Goal: Task Accomplishment & Management: Use online tool/utility

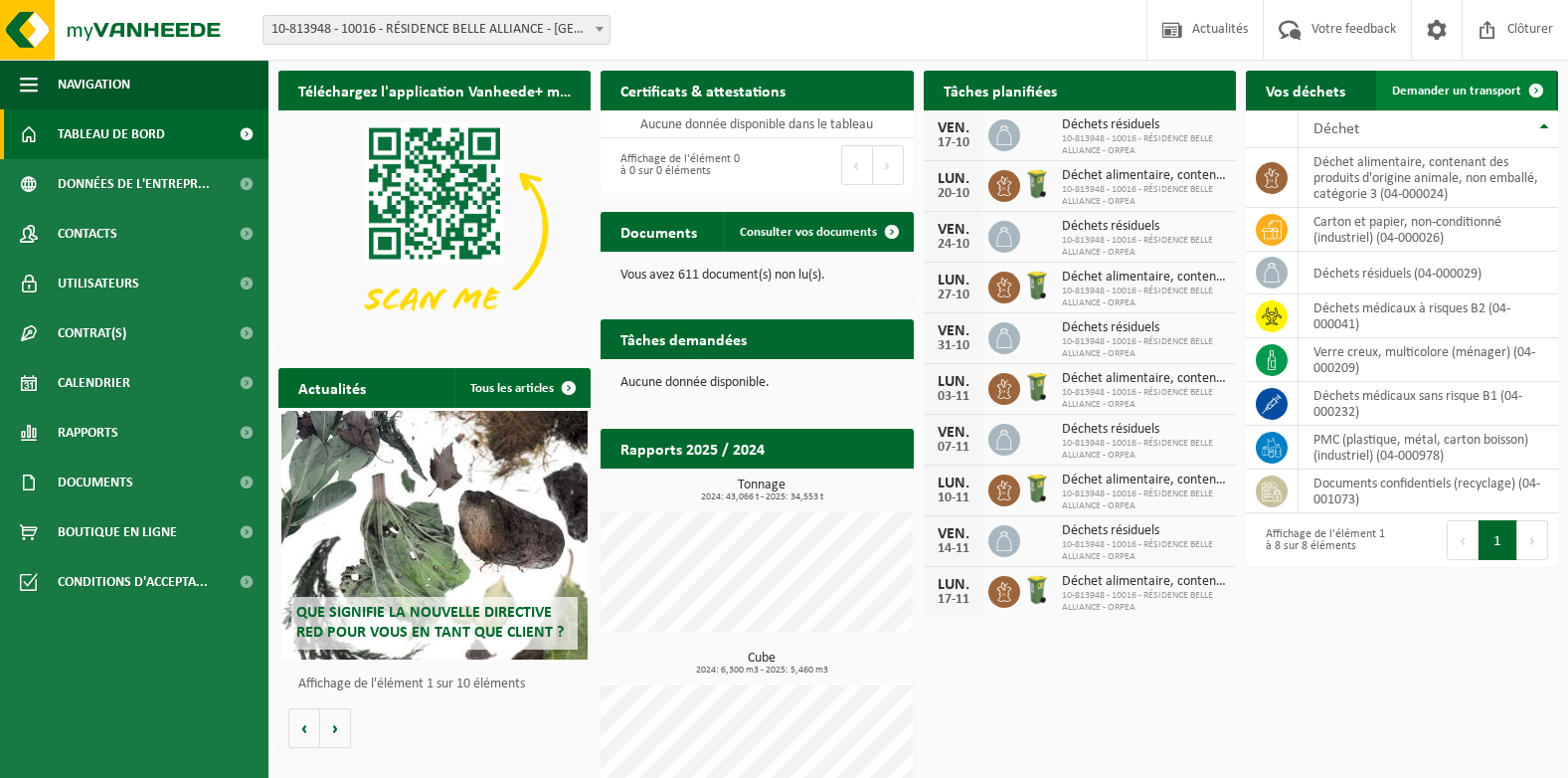
click at [1534, 84] on span at bounding box center [1536, 91] width 40 height 40
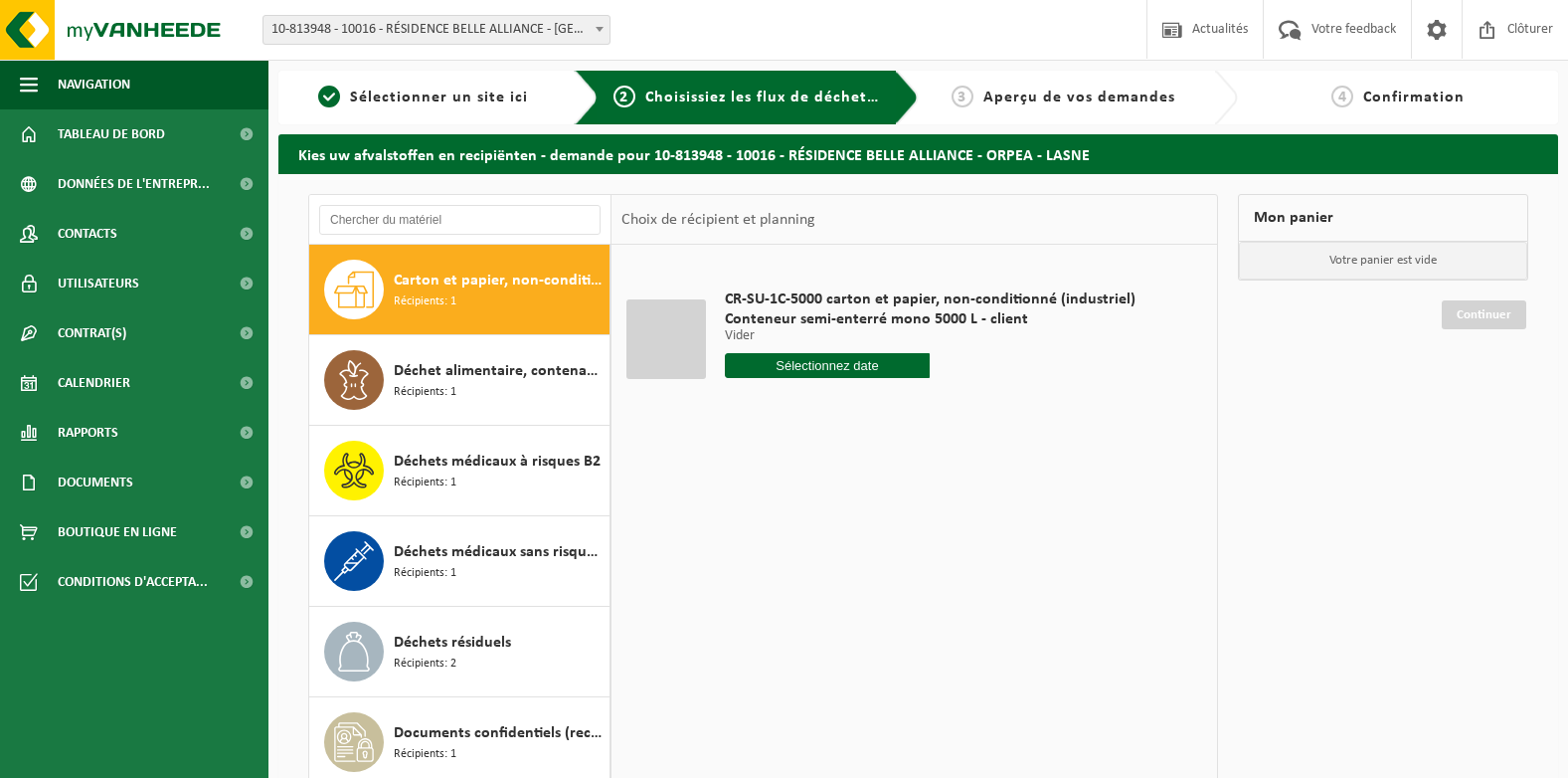
click at [805, 360] on input "text" at bounding box center [827, 365] width 206 height 25
click at [883, 540] on div "17" at bounding box center [882, 542] width 35 height 32
type input "à partir de [DATE]"
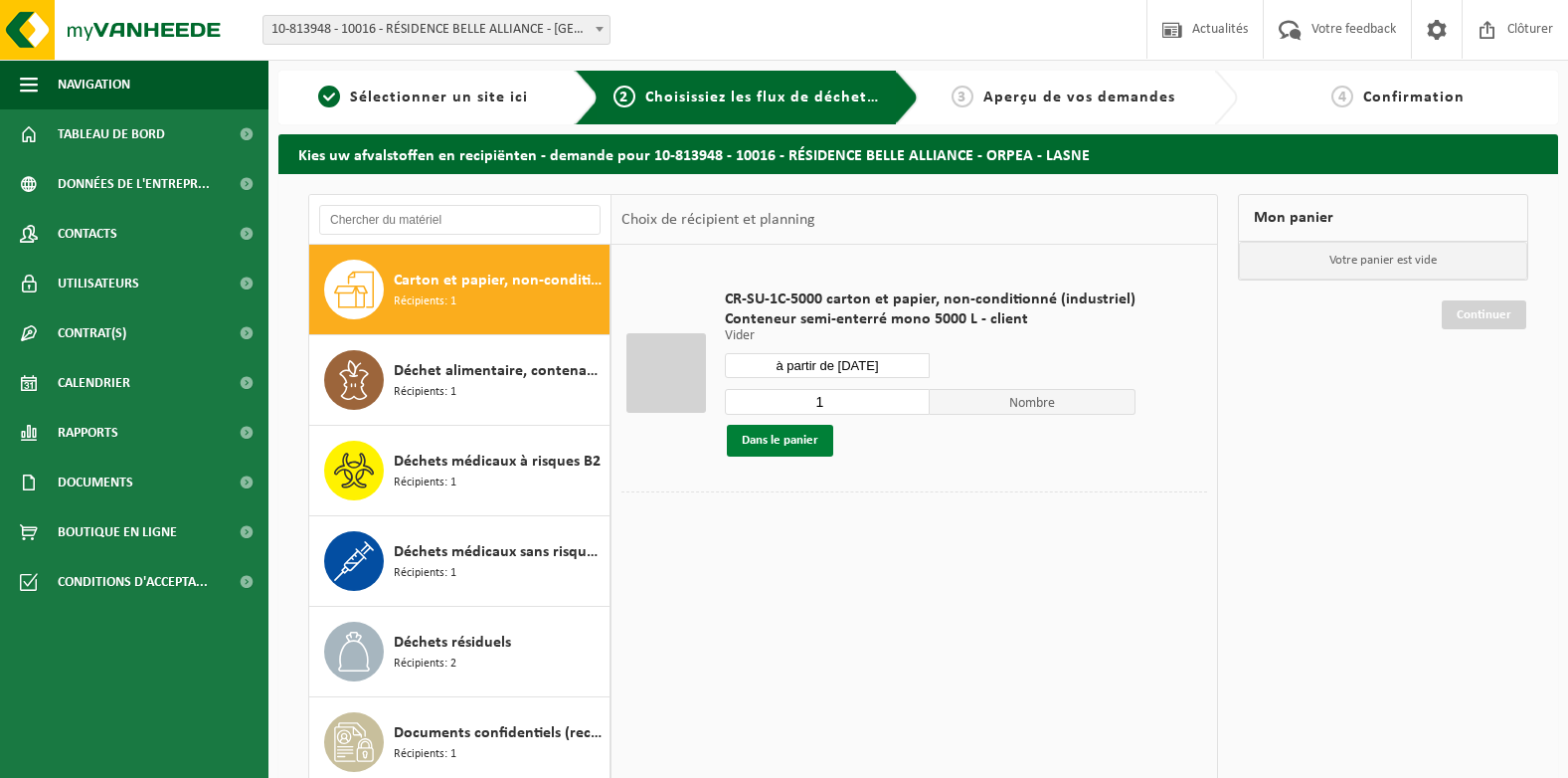
click at [776, 438] on button "Dans le panier" at bounding box center [780, 441] width 106 height 32
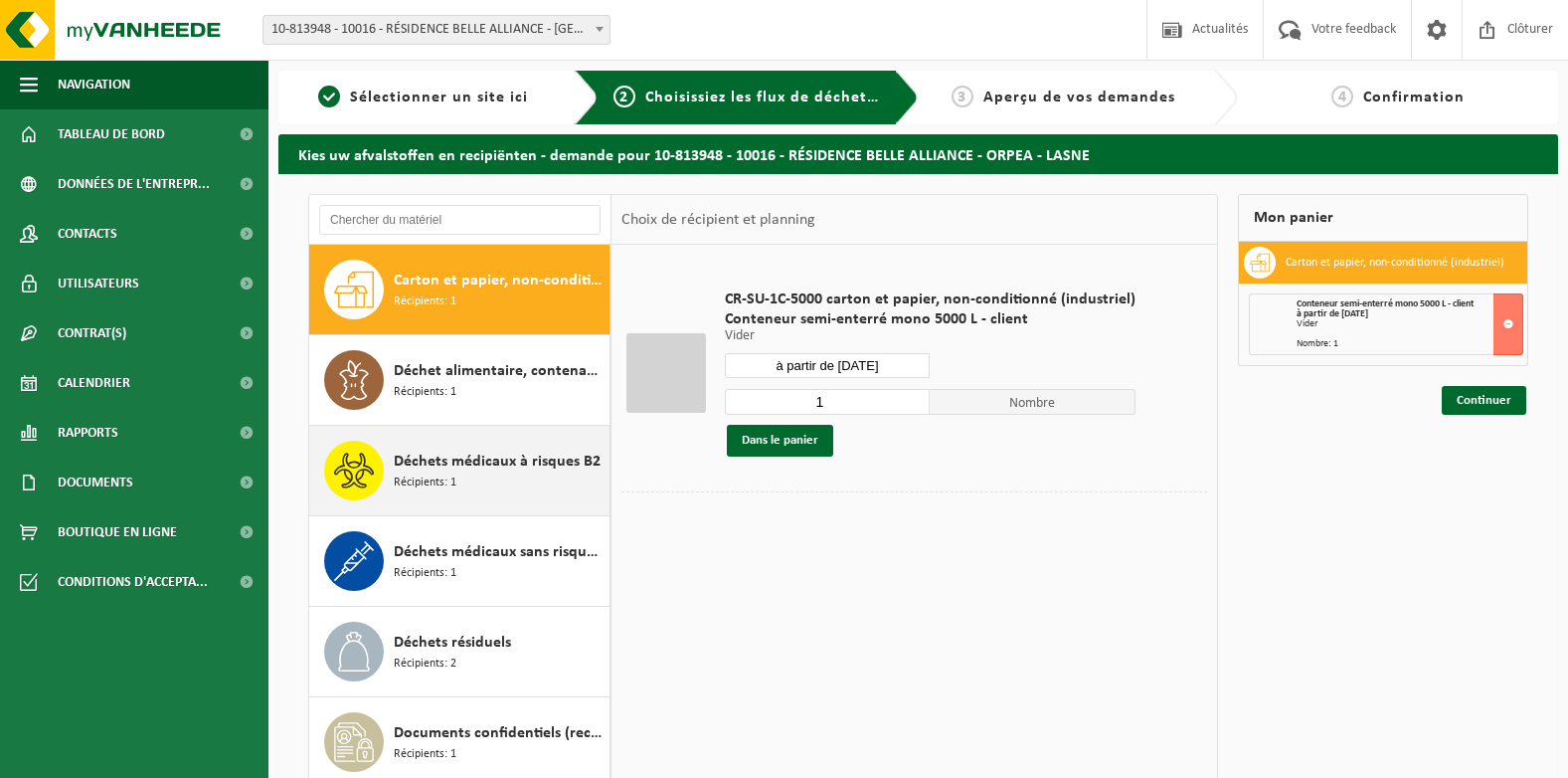
scroll to position [125, 0]
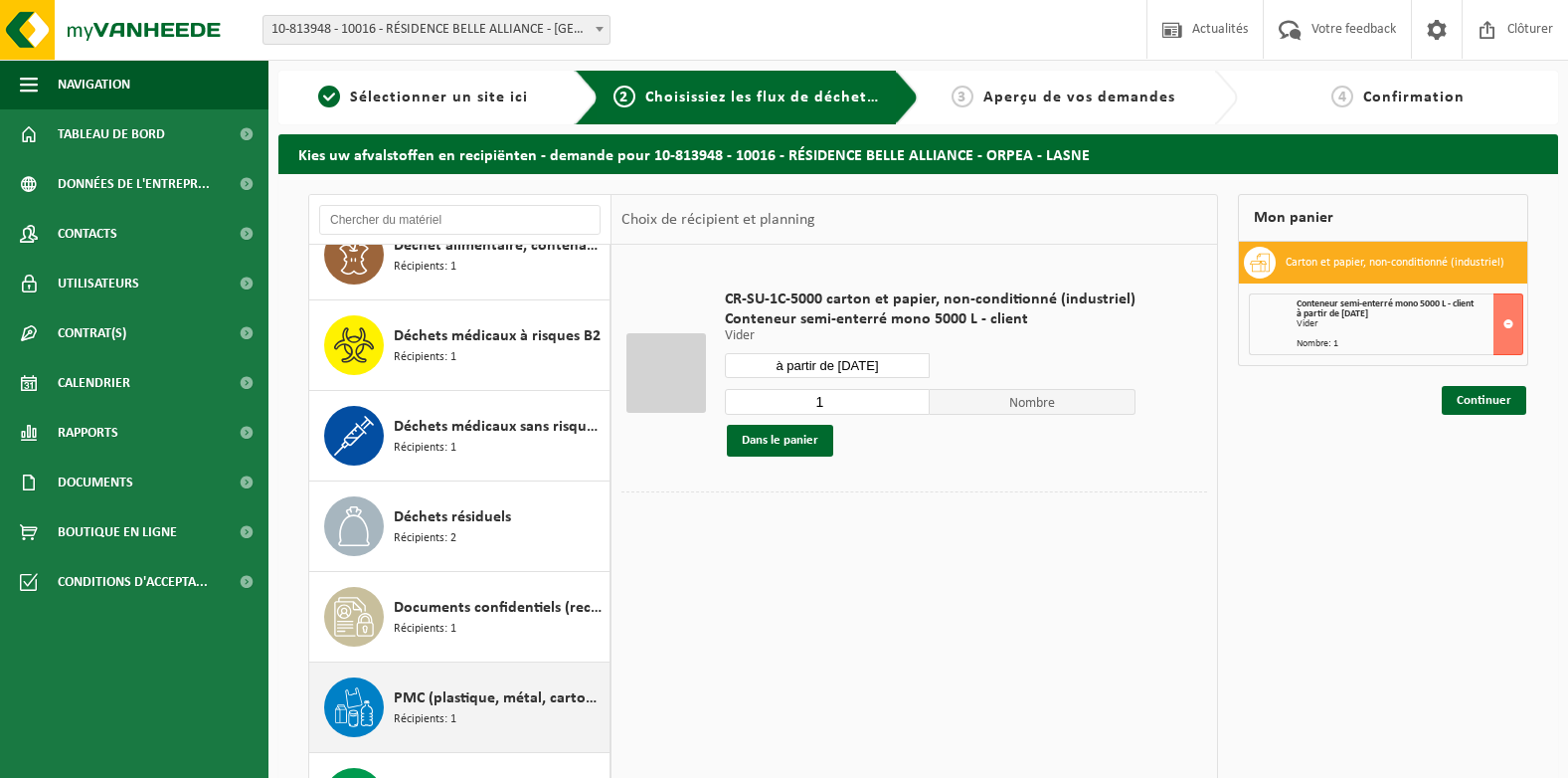
click at [485, 693] on span "PMC (plastique, métal, carton boisson) (industriel)" at bounding box center [499, 698] width 211 height 24
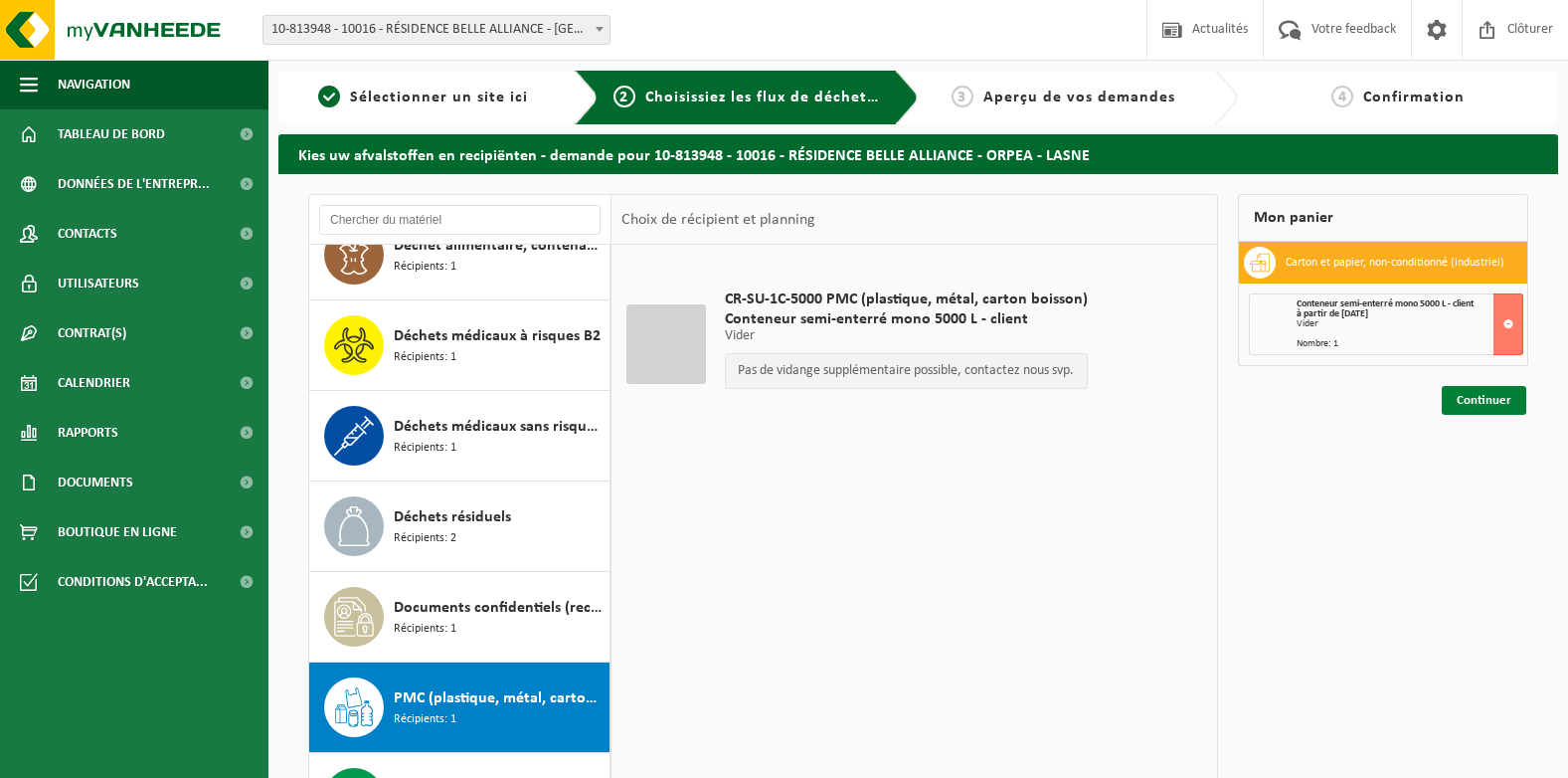
click at [1494, 402] on link "Continuer" at bounding box center [1483, 400] width 85 height 29
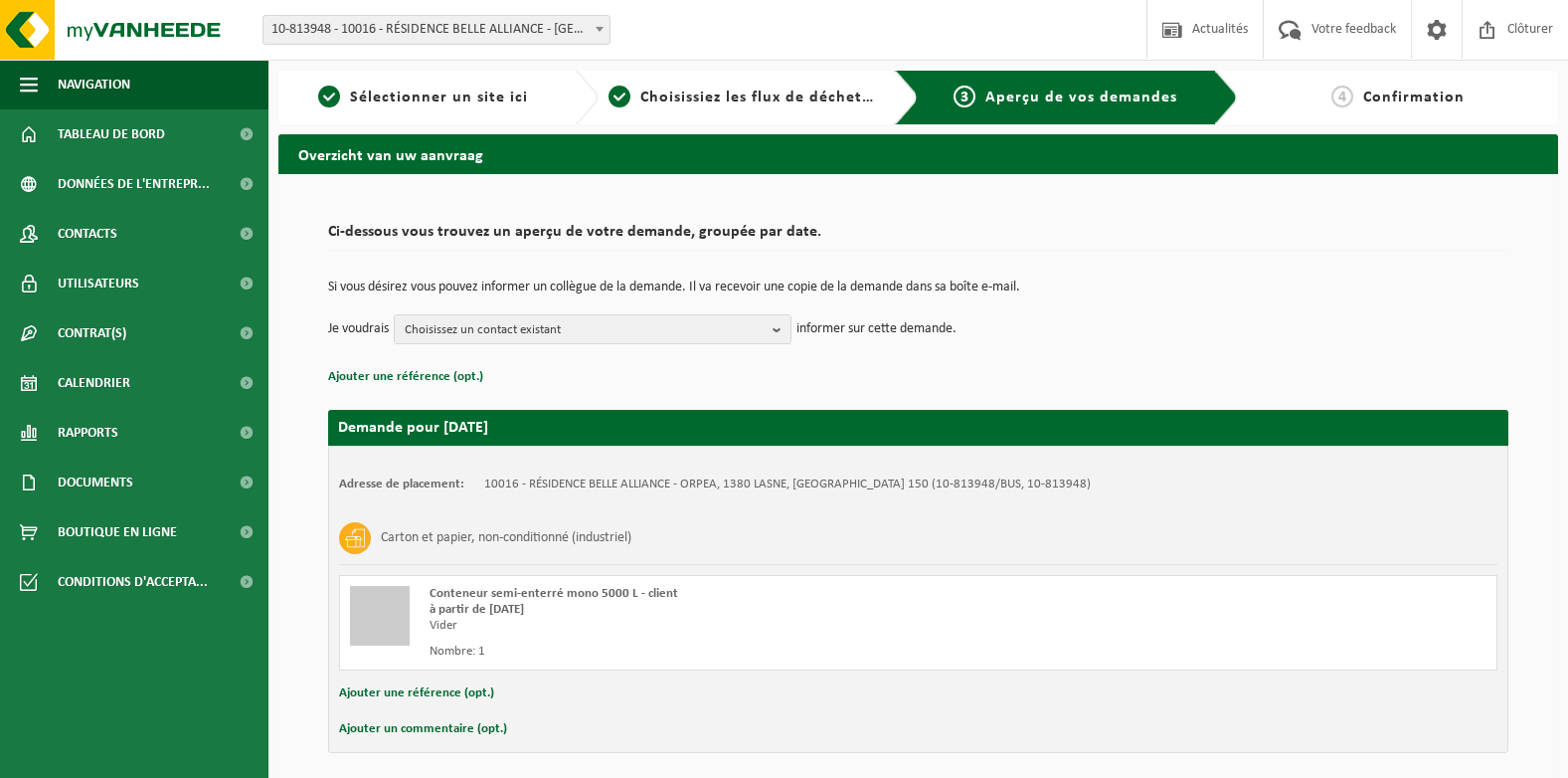
scroll to position [76, 0]
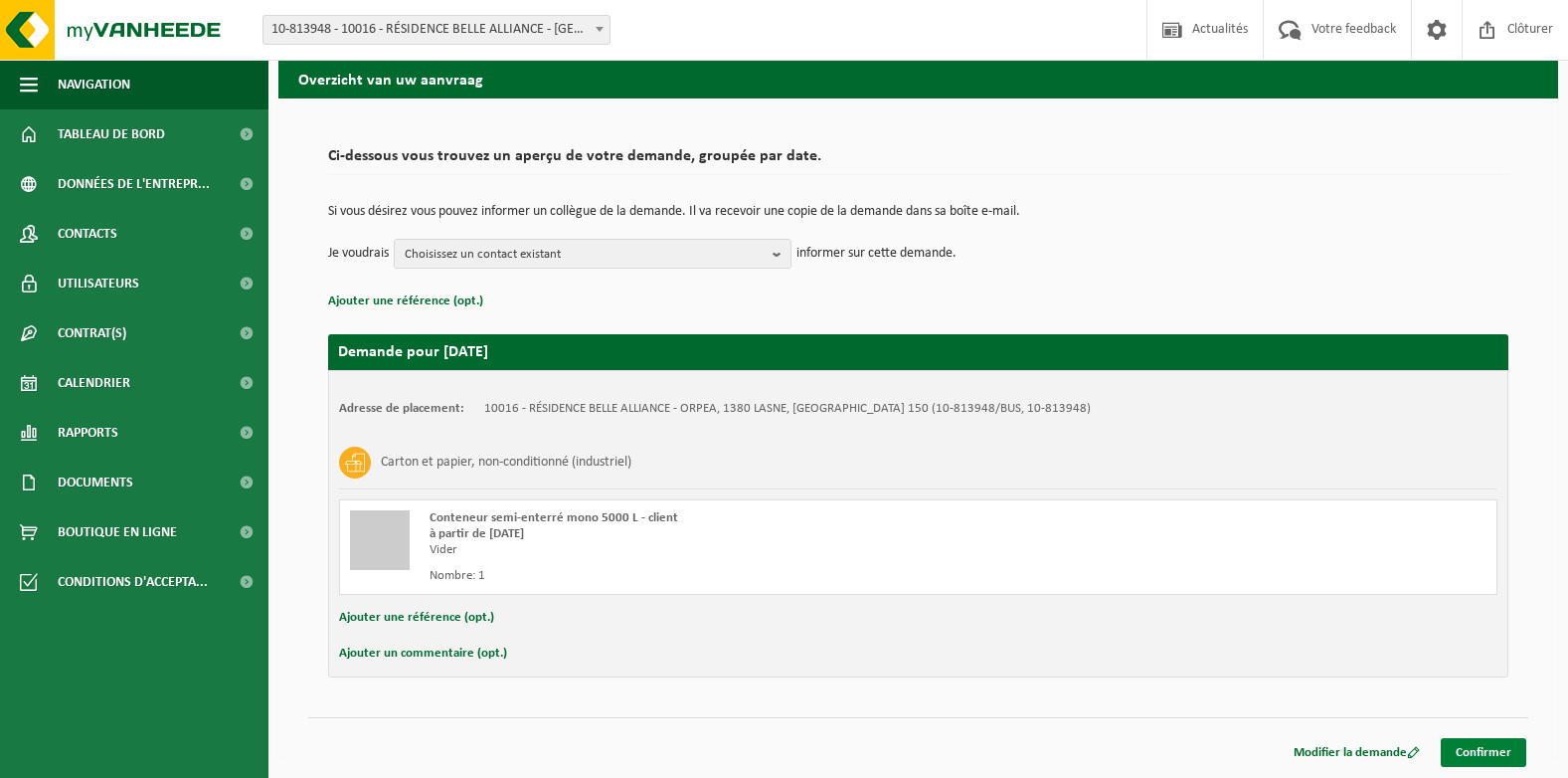
click at [1469, 748] on link "Confirmer" at bounding box center [1483, 752] width 86 height 29
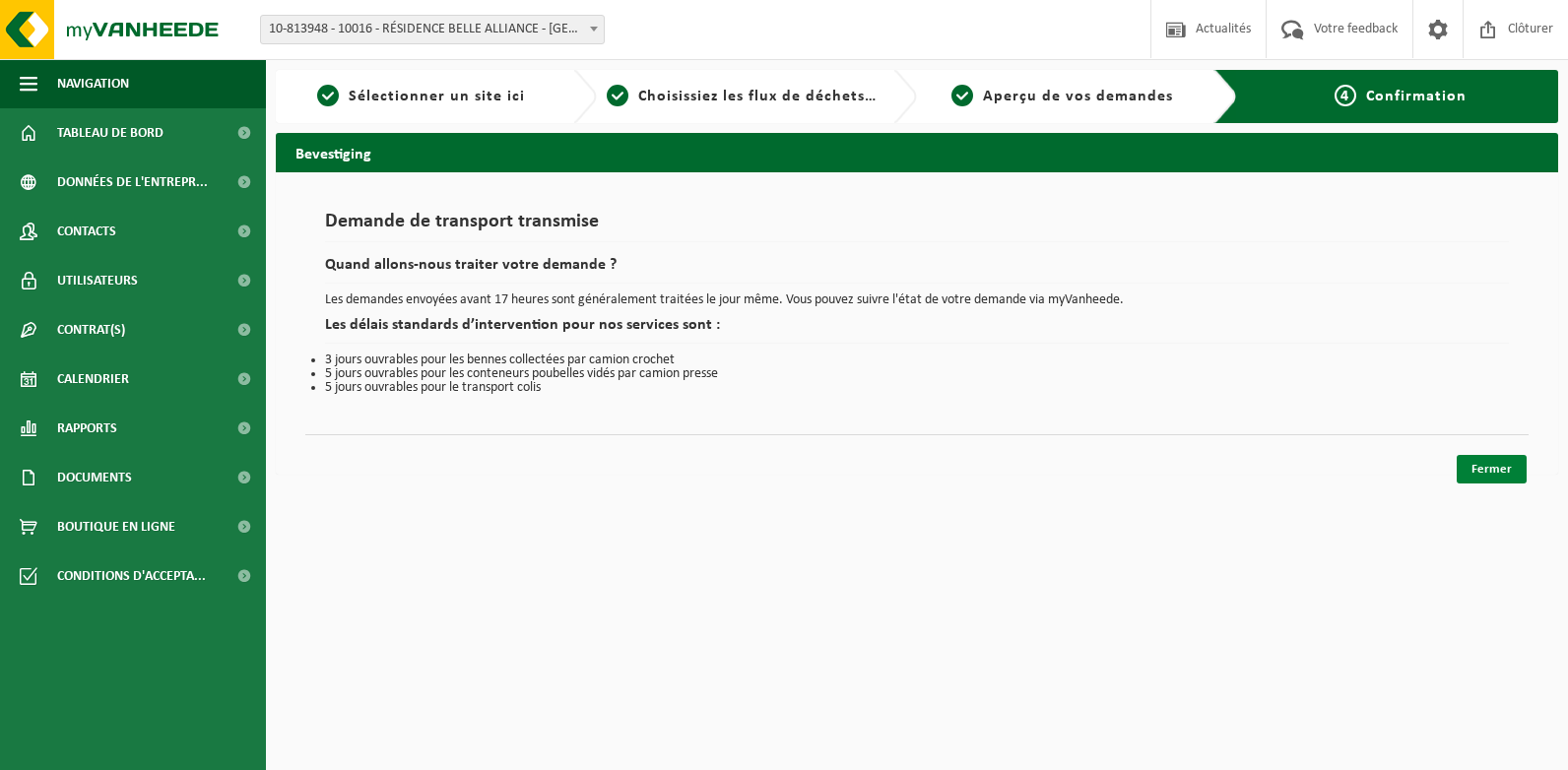
click at [1488, 469] on link "Fermer" at bounding box center [1491, 469] width 70 height 29
